Goal: Information Seeking & Learning: Check status

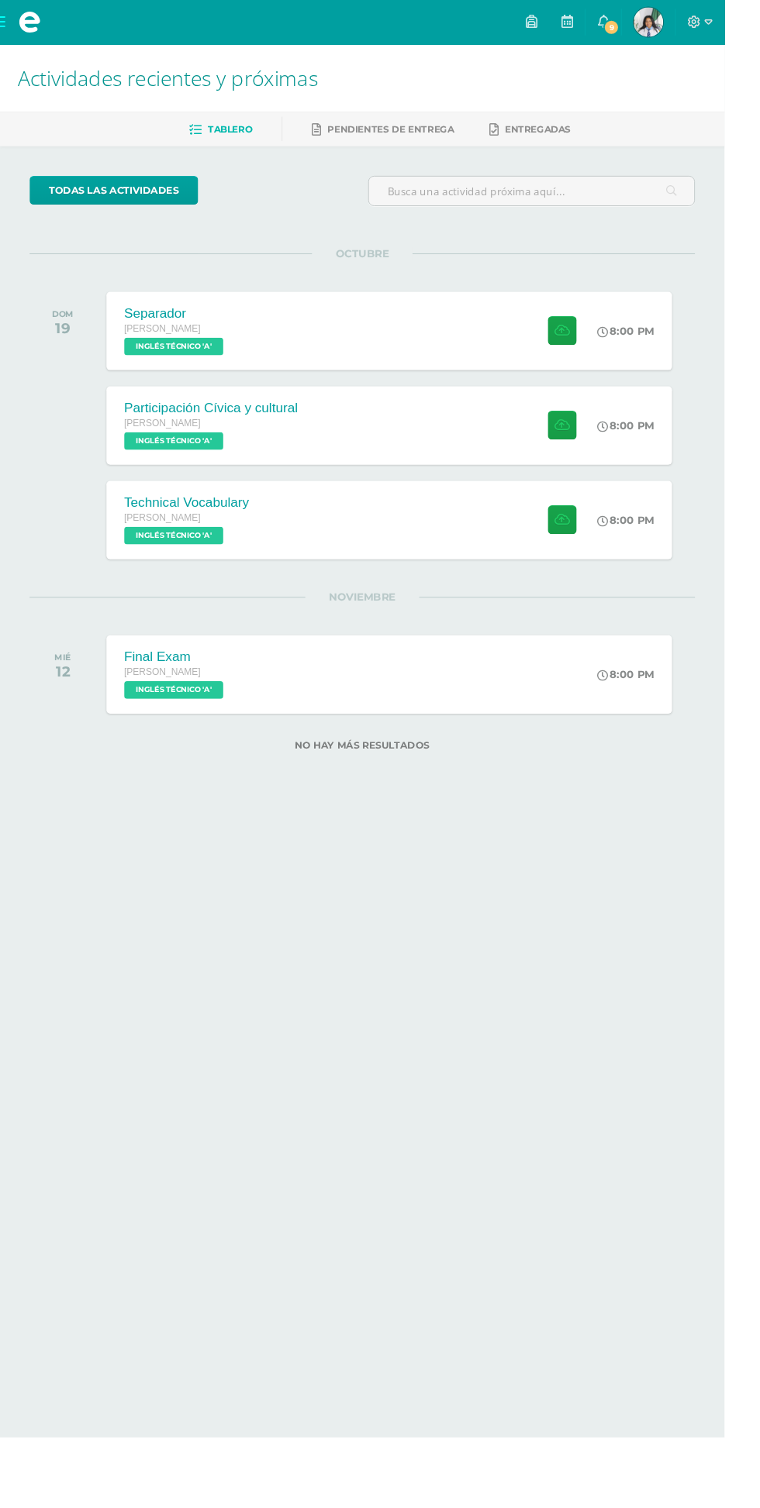
click at [695, 16] on img at bounding box center [679, 23] width 31 height 31
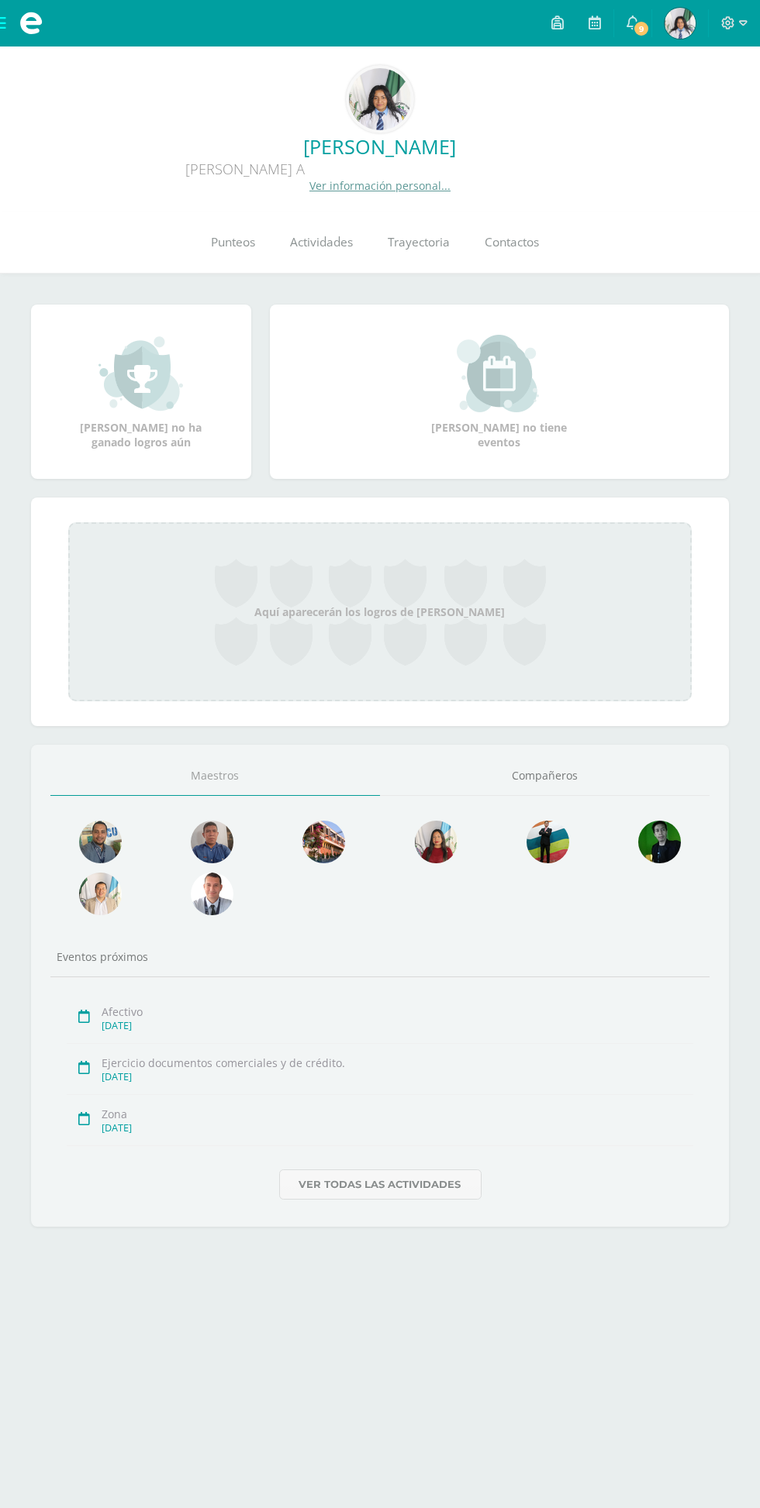
click at [253, 241] on span "Punteos" at bounding box center [234, 242] width 44 height 16
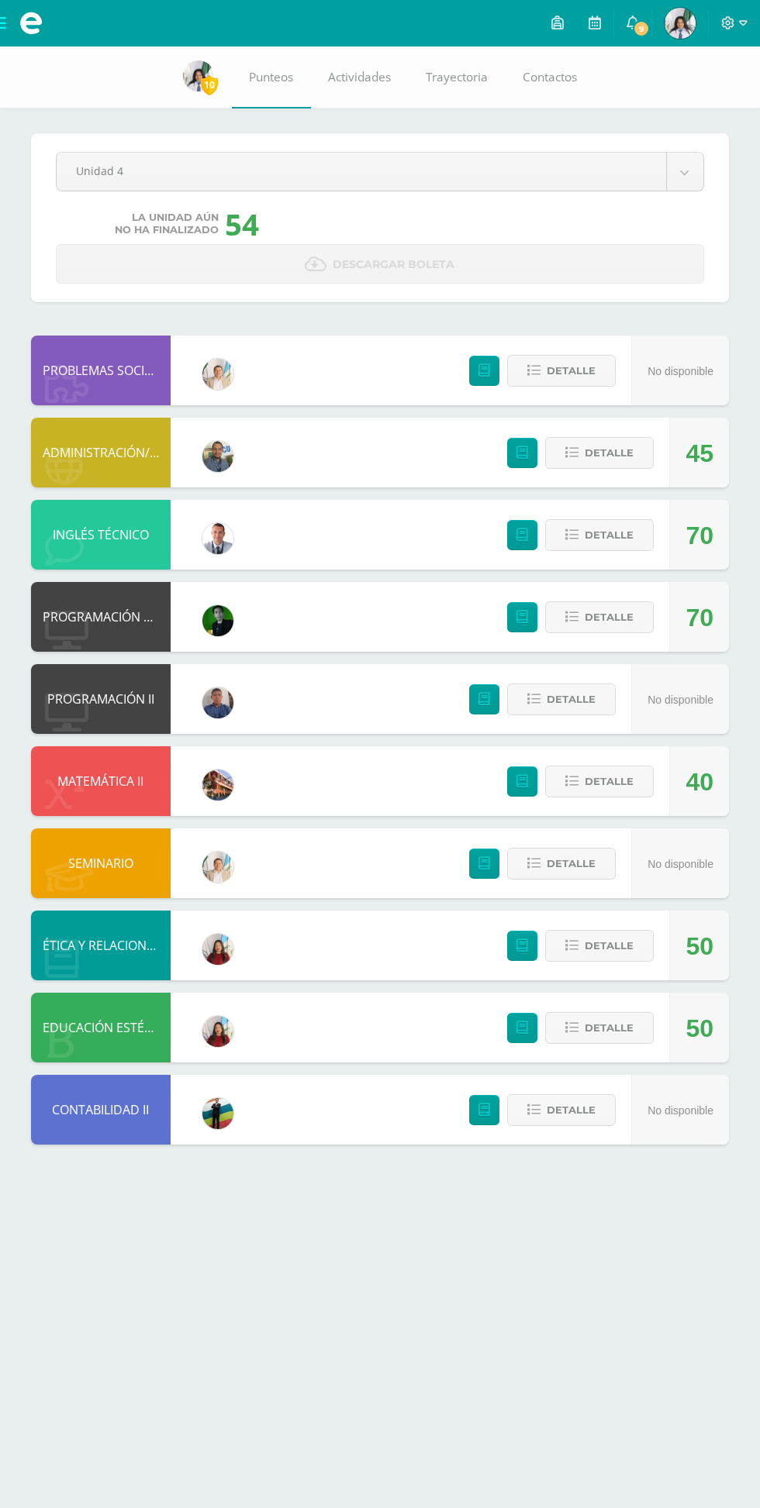
click at [677, 155] on body "Mis cursos Archivos Cerrar panel ADMINISTRACIÓN/REDACCIÓN Y CORRESPONDENCIA Qui…" at bounding box center [380, 588] width 760 height 1176
click at [601, 535] on span "Detalle" at bounding box center [608, 535] width 49 height 29
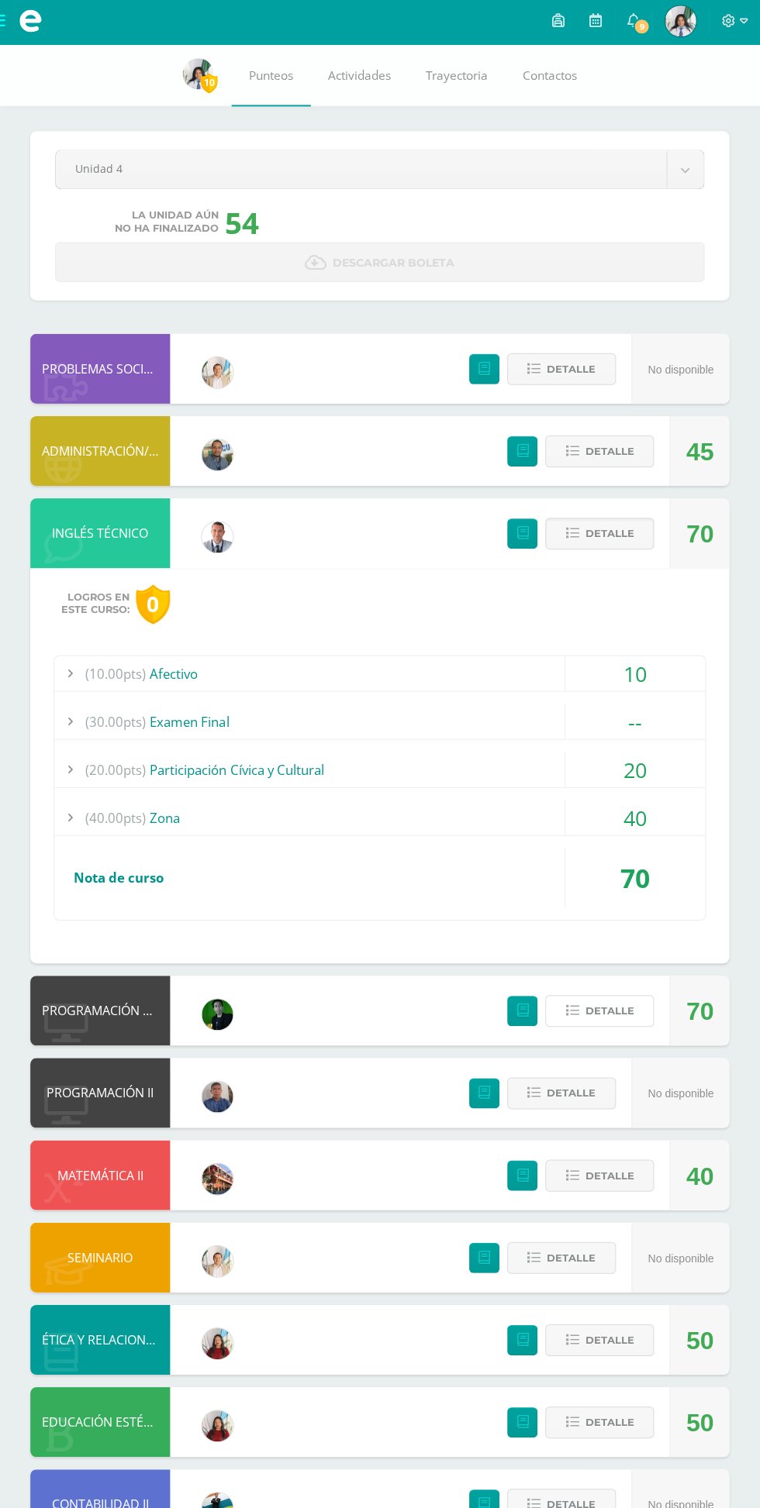
click at [606, 1008] on span "Detalle" at bounding box center [608, 1012] width 49 height 29
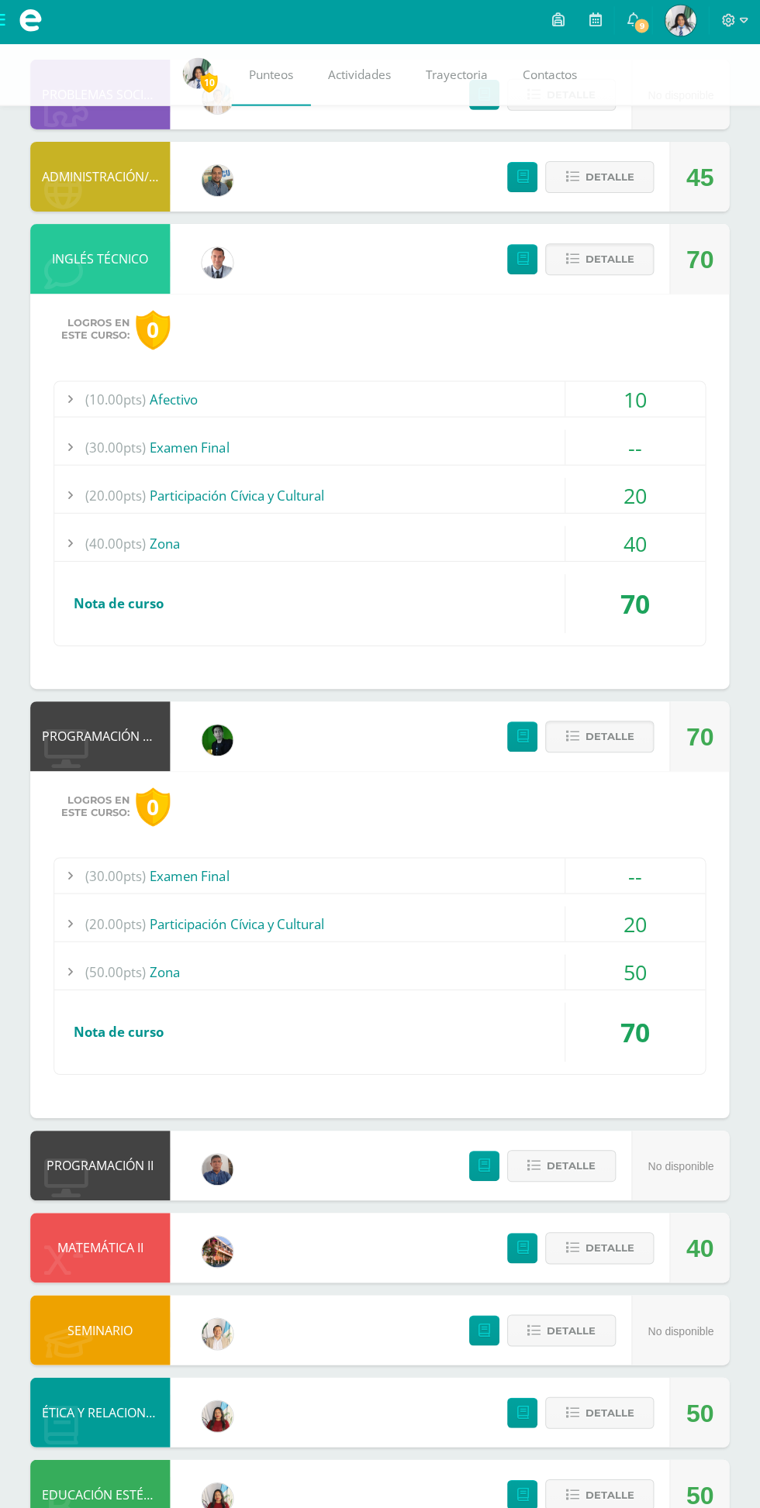
scroll to position [307, 0]
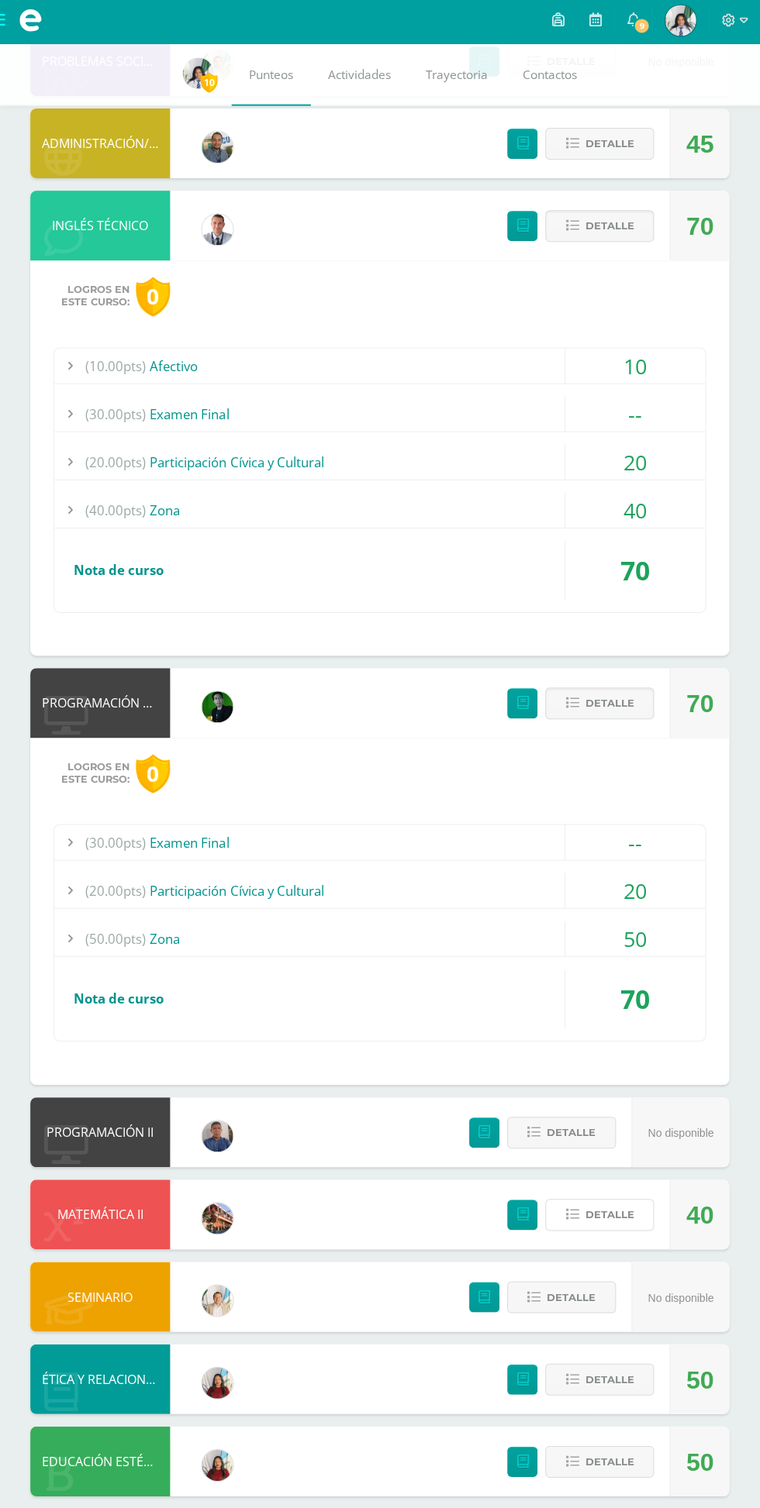
click at [600, 1213] on span "Detalle" at bounding box center [608, 1215] width 49 height 29
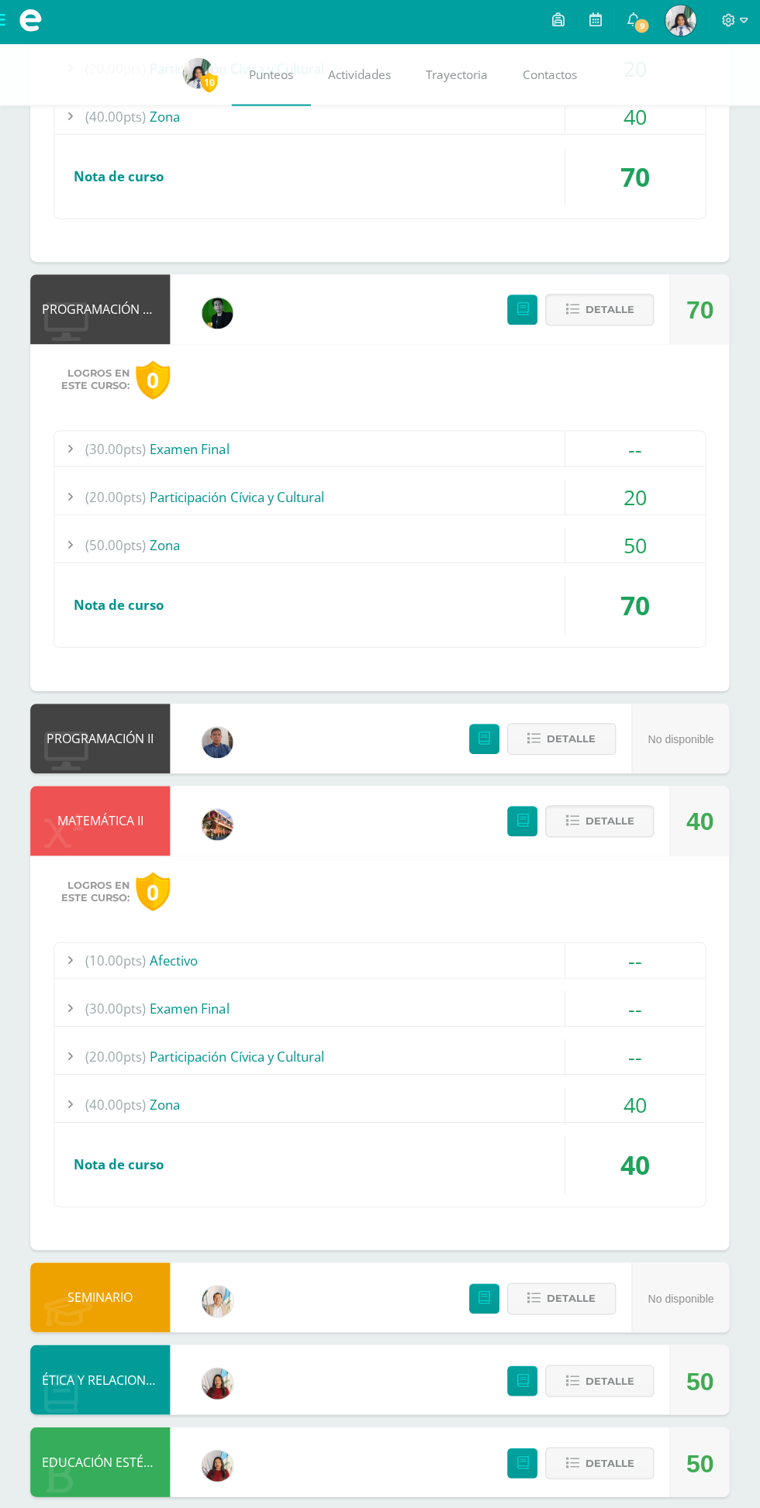
scroll to position [700, 0]
click at [604, 1377] on span "Detalle" at bounding box center [608, 1381] width 49 height 29
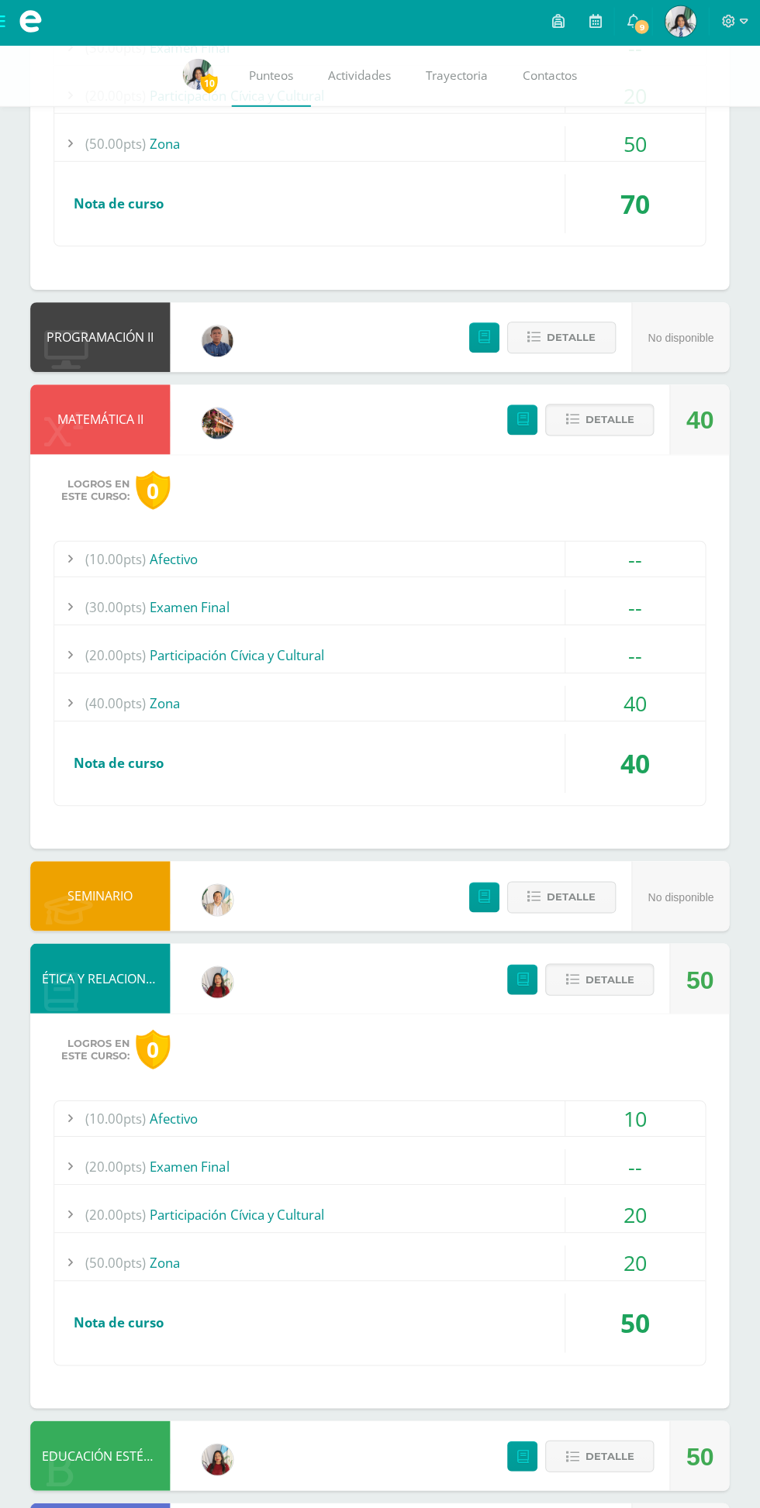
scroll to position [1123, 0]
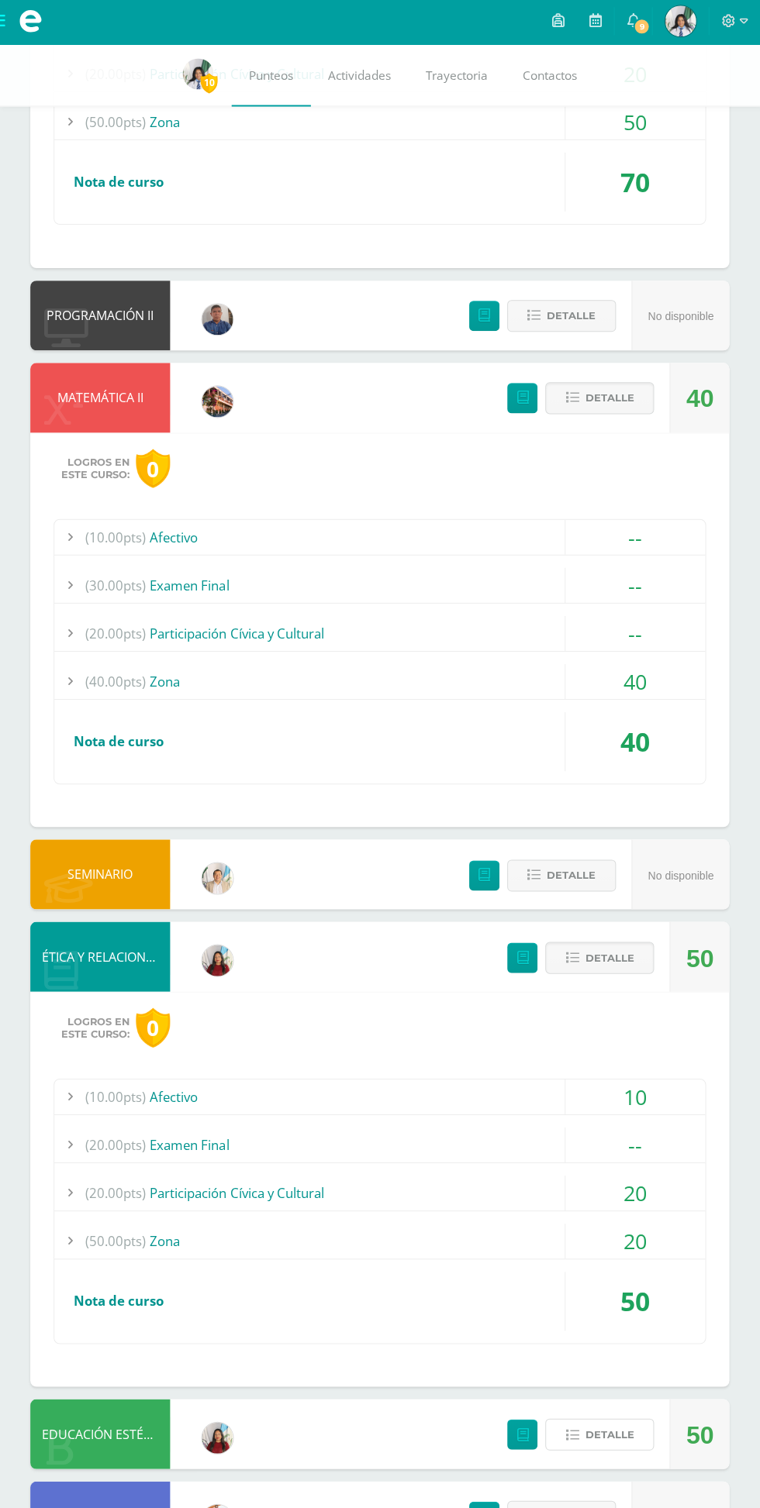
click at [592, 1432] on span "Detalle" at bounding box center [608, 1434] width 49 height 29
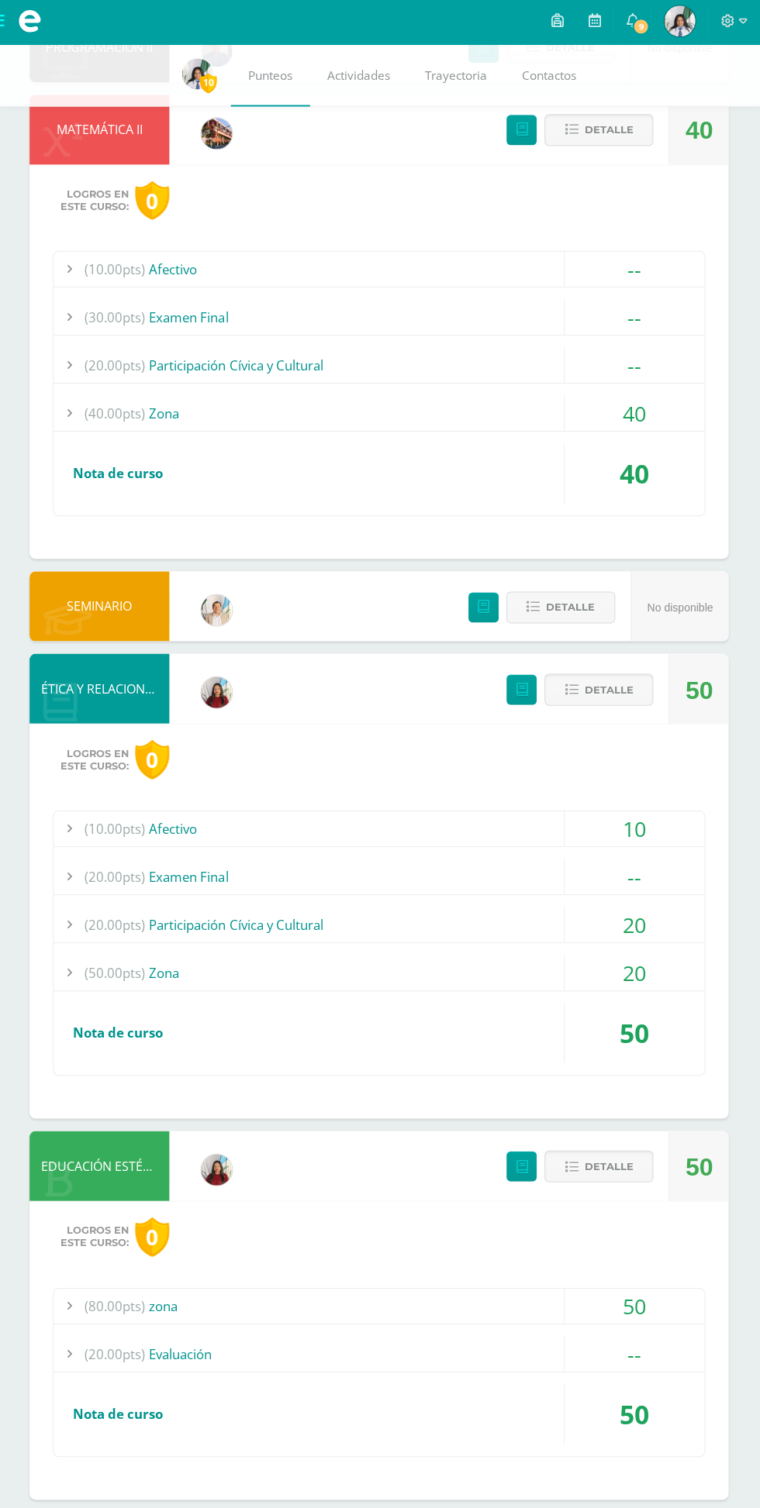
scroll to position [1390, 0]
click at [632, 1306] on div "50" at bounding box center [635, 1306] width 140 height 35
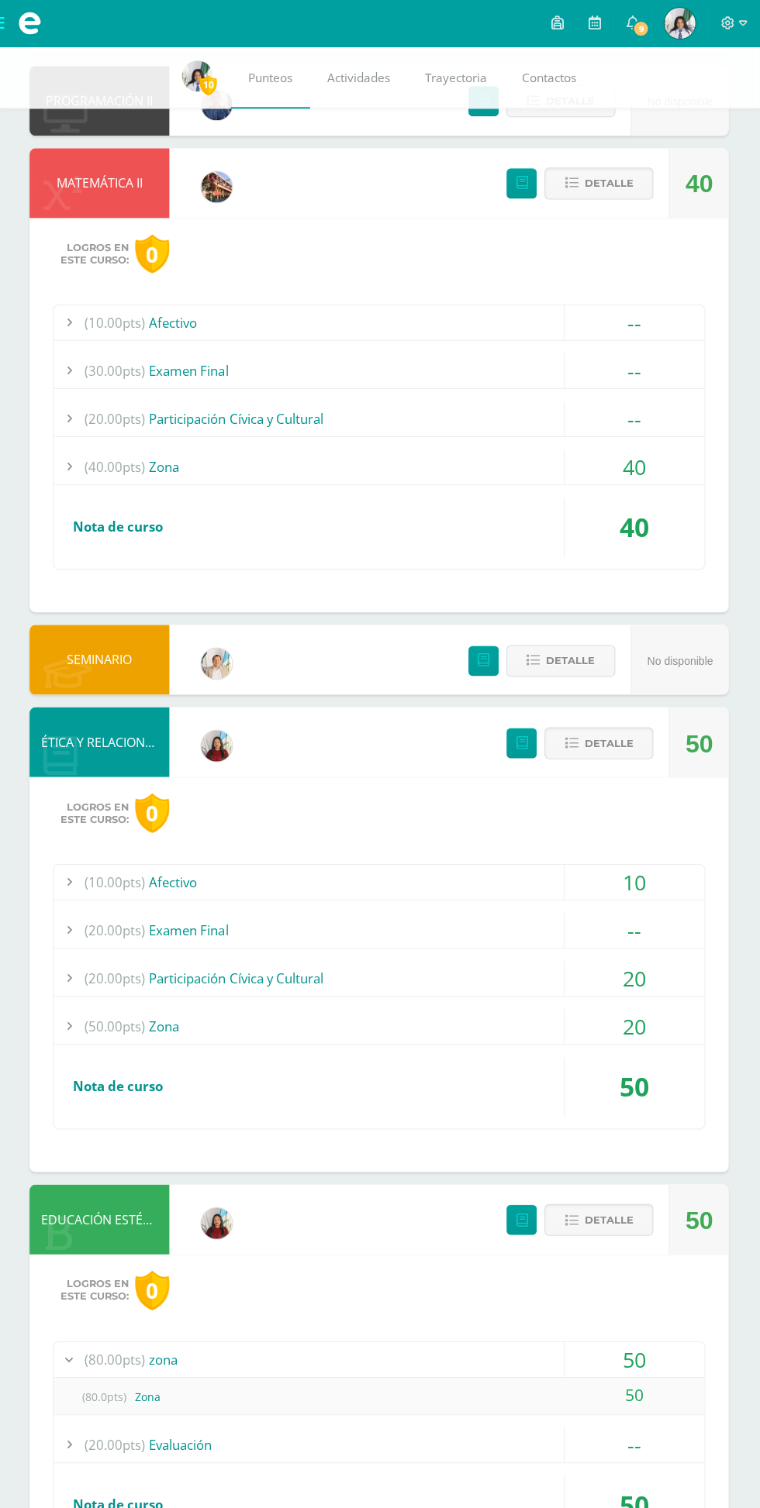
scroll to position [1339, 0]
click at [648, 1017] on div "20" at bounding box center [635, 1025] width 140 height 35
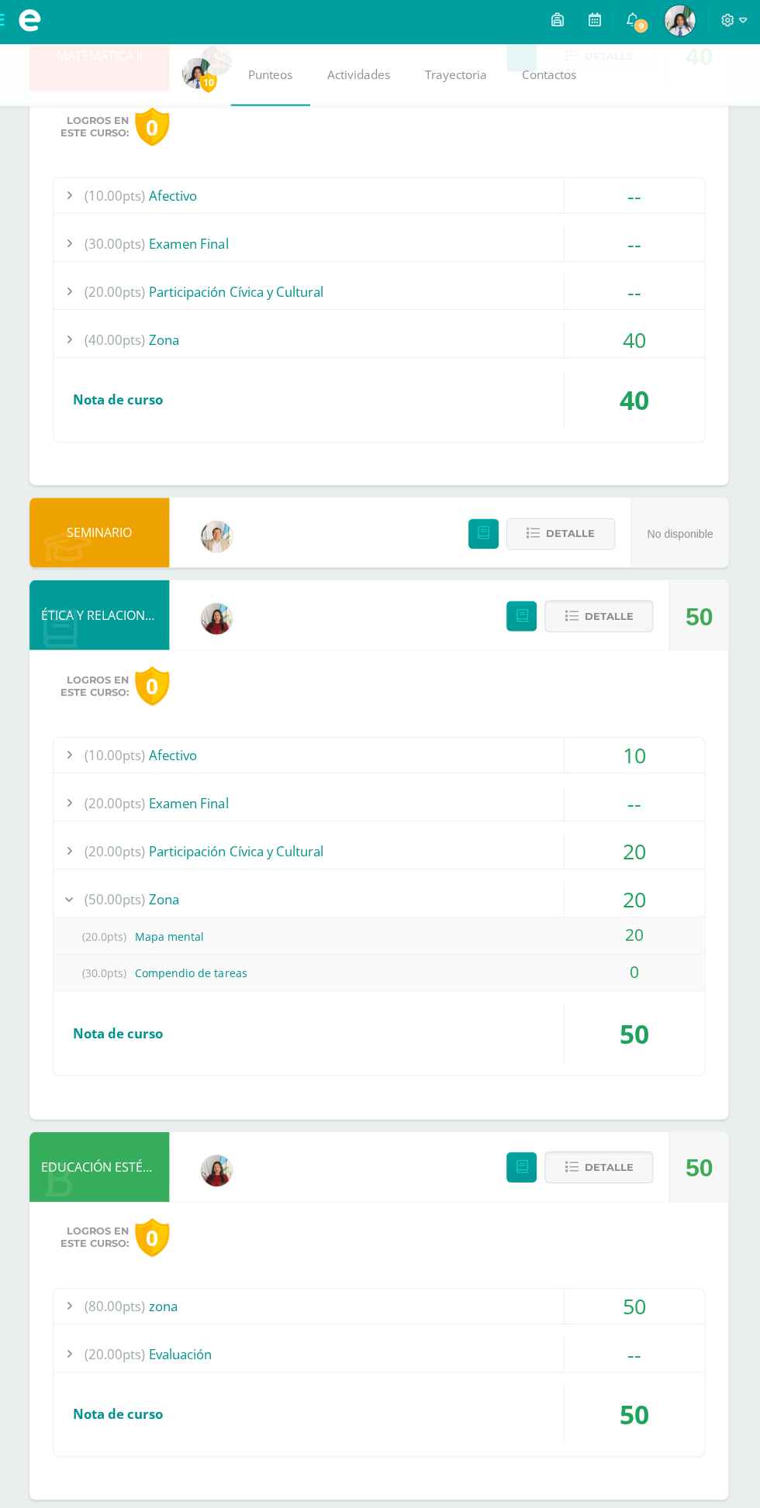
scroll to position [1463, 0]
